Goal: Task Accomplishment & Management: Use online tool/utility

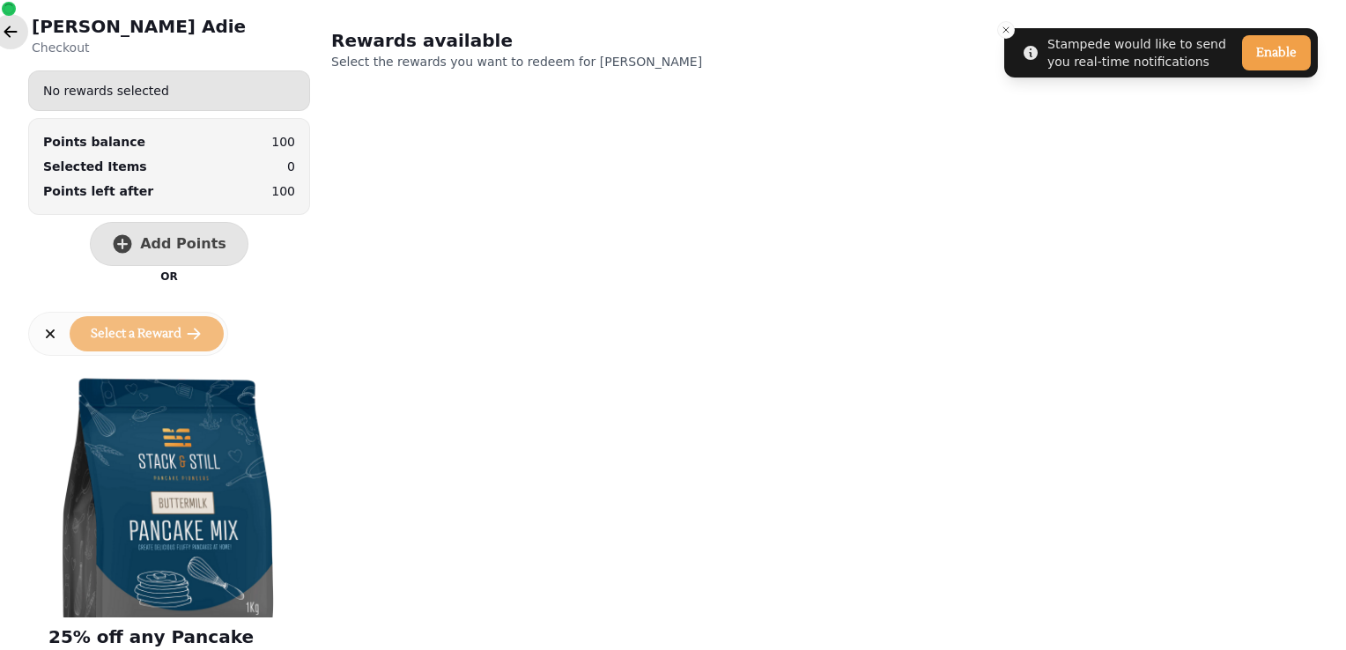
click at [10, 37] on icon "button" at bounding box center [10, 31] width 13 height 11
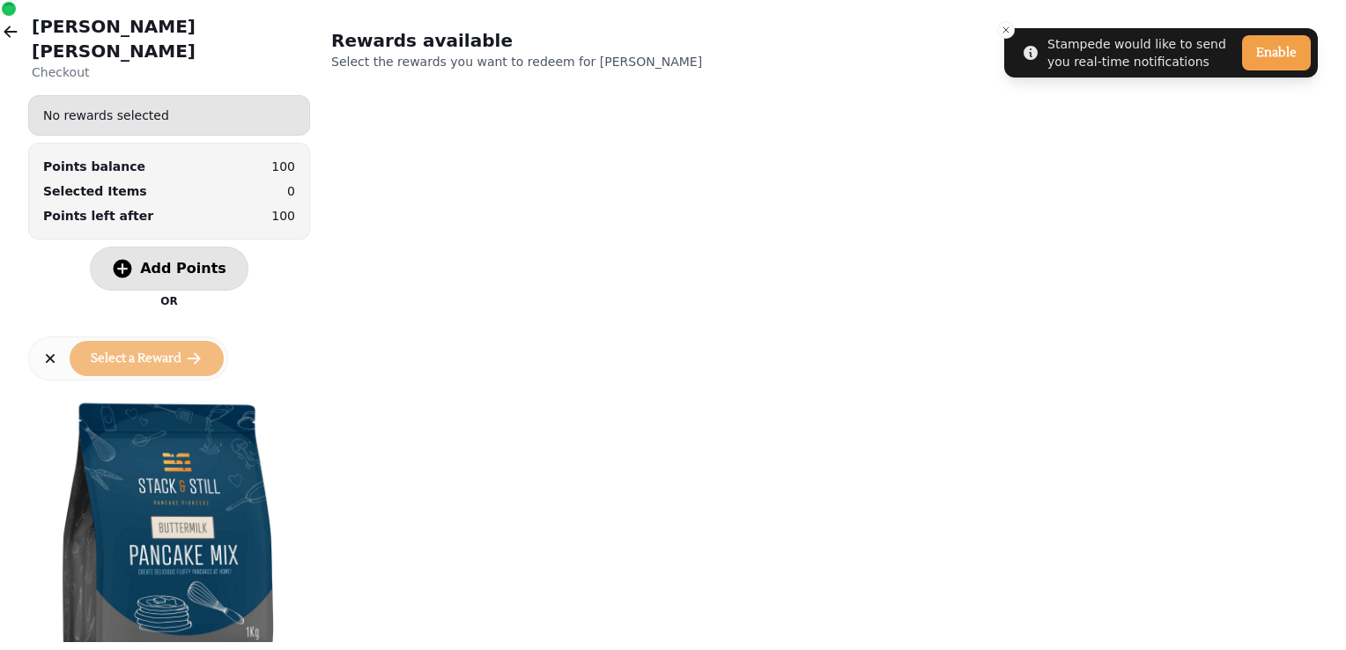
click at [132, 260] on icon "button" at bounding box center [123, 269] width 18 height 18
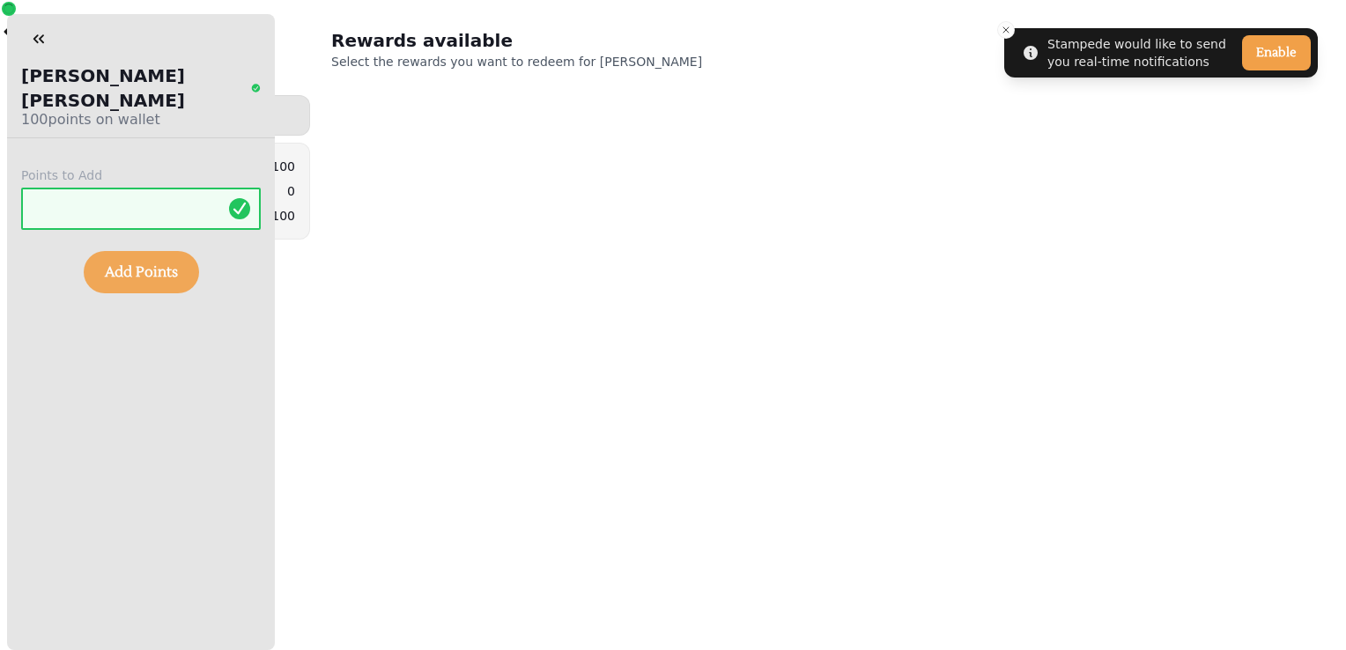
click at [139, 265] on span "Add Points" at bounding box center [141, 272] width 73 height 14
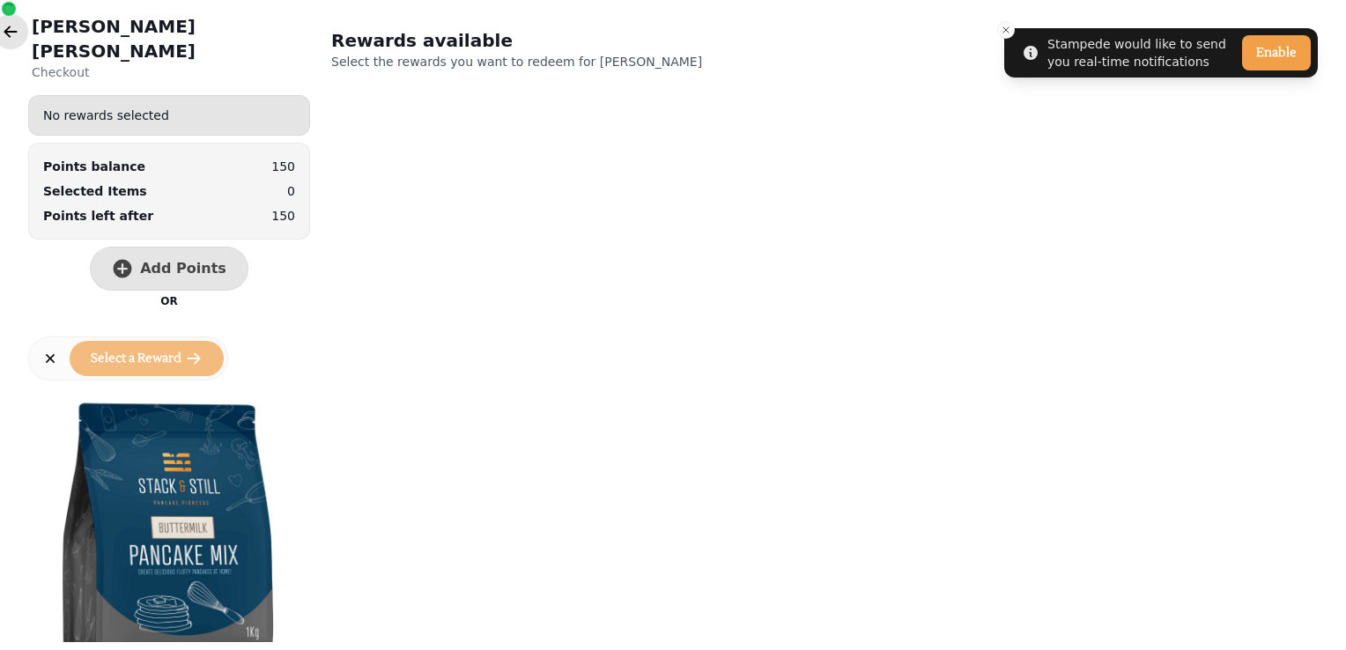
click at [3, 33] on icon "button" at bounding box center [11, 32] width 18 height 18
